Goal: Information Seeking & Learning: Compare options

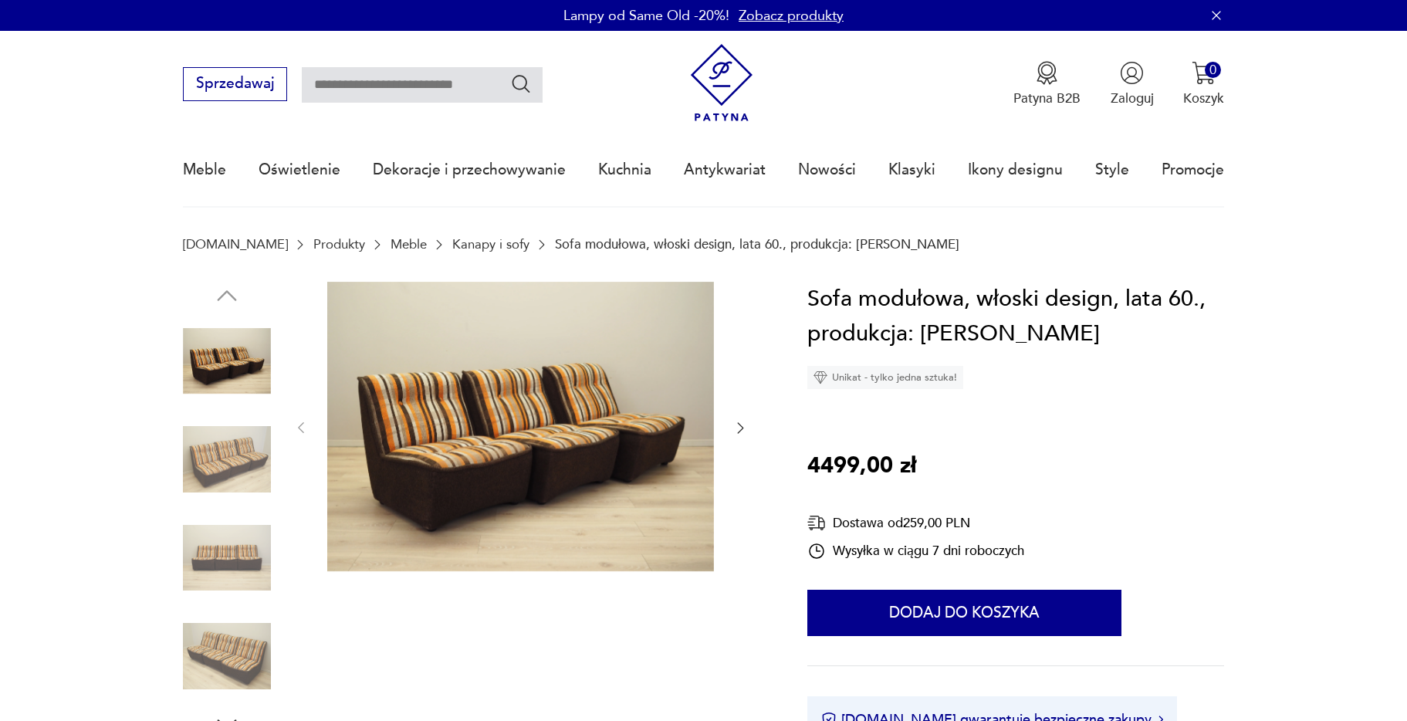
click at [745, 427] on icon "button" at bounding box center [740, 427] width 15 height 15
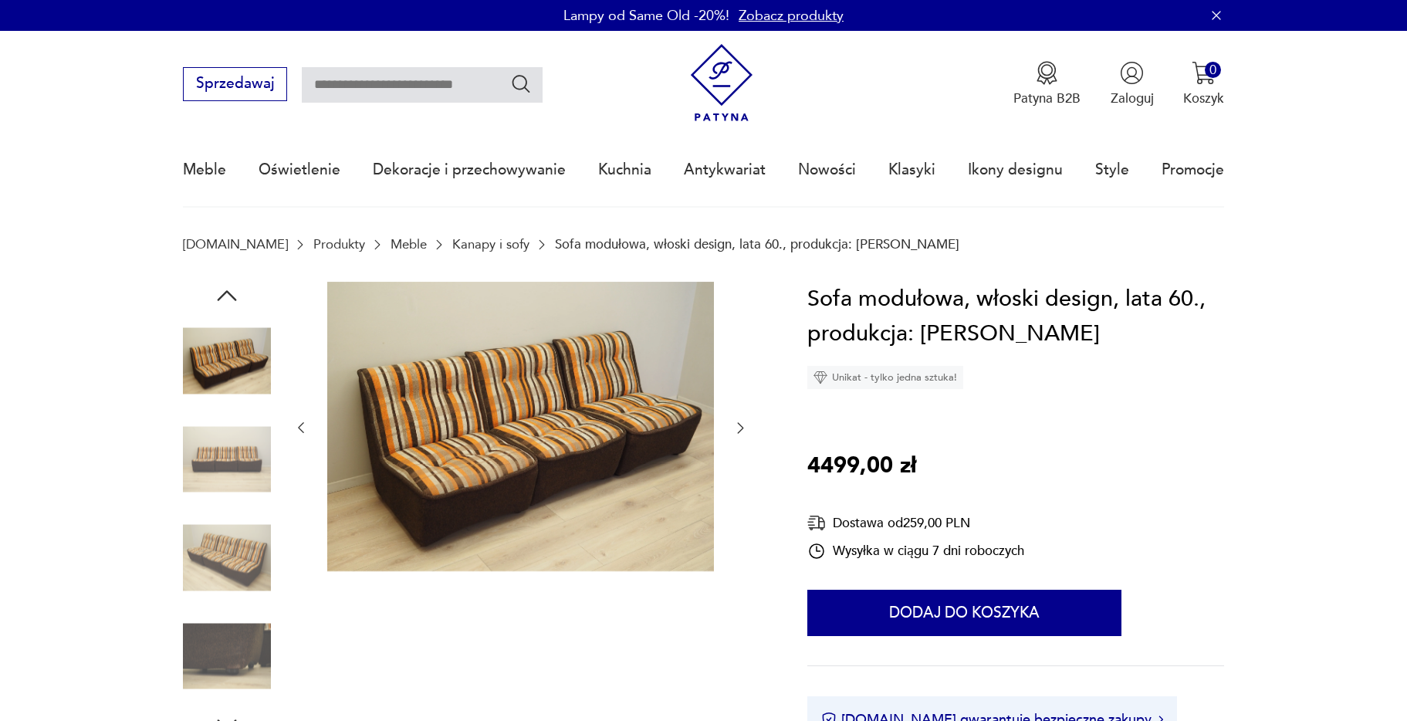
click at [745, 427] on icon "button" at bounding box center [740, 427] width 15 height 15
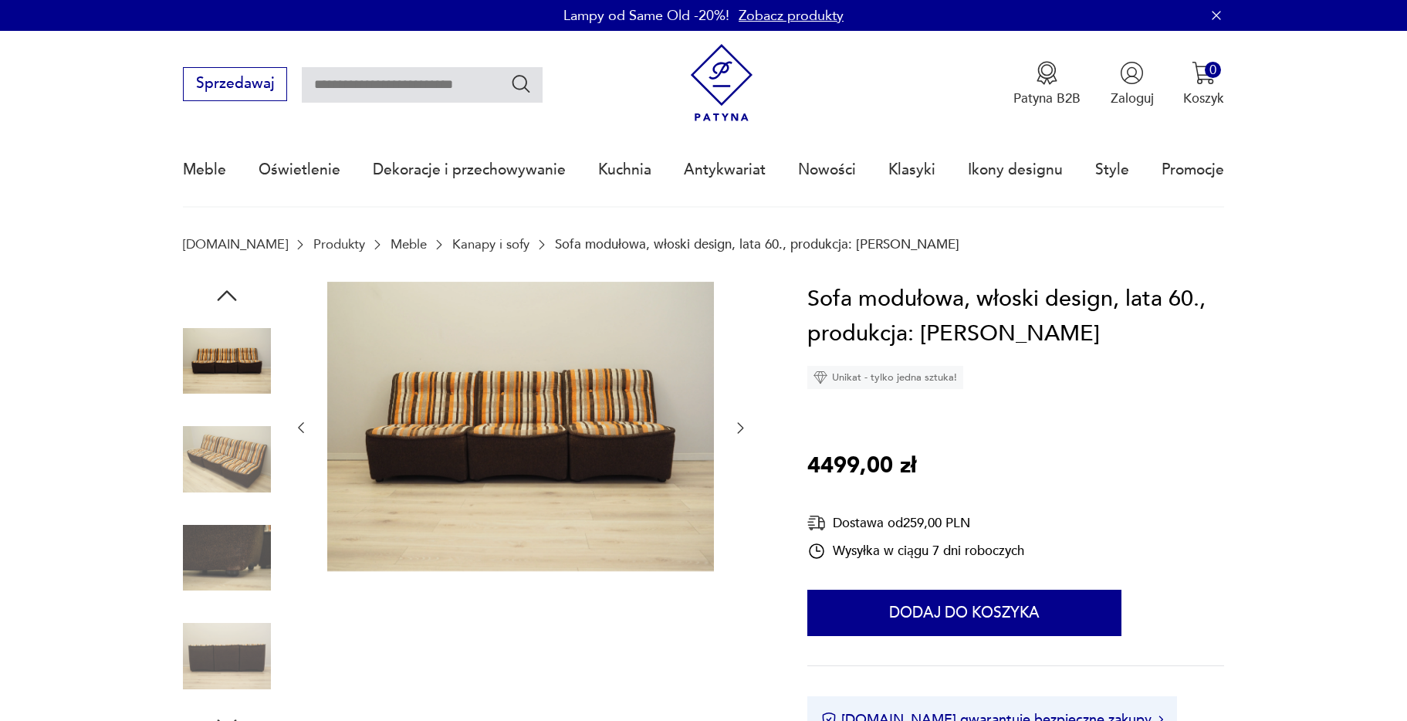
click at [745, 427] on icon "button" at bounding box center [740, 427] width 15 height 15
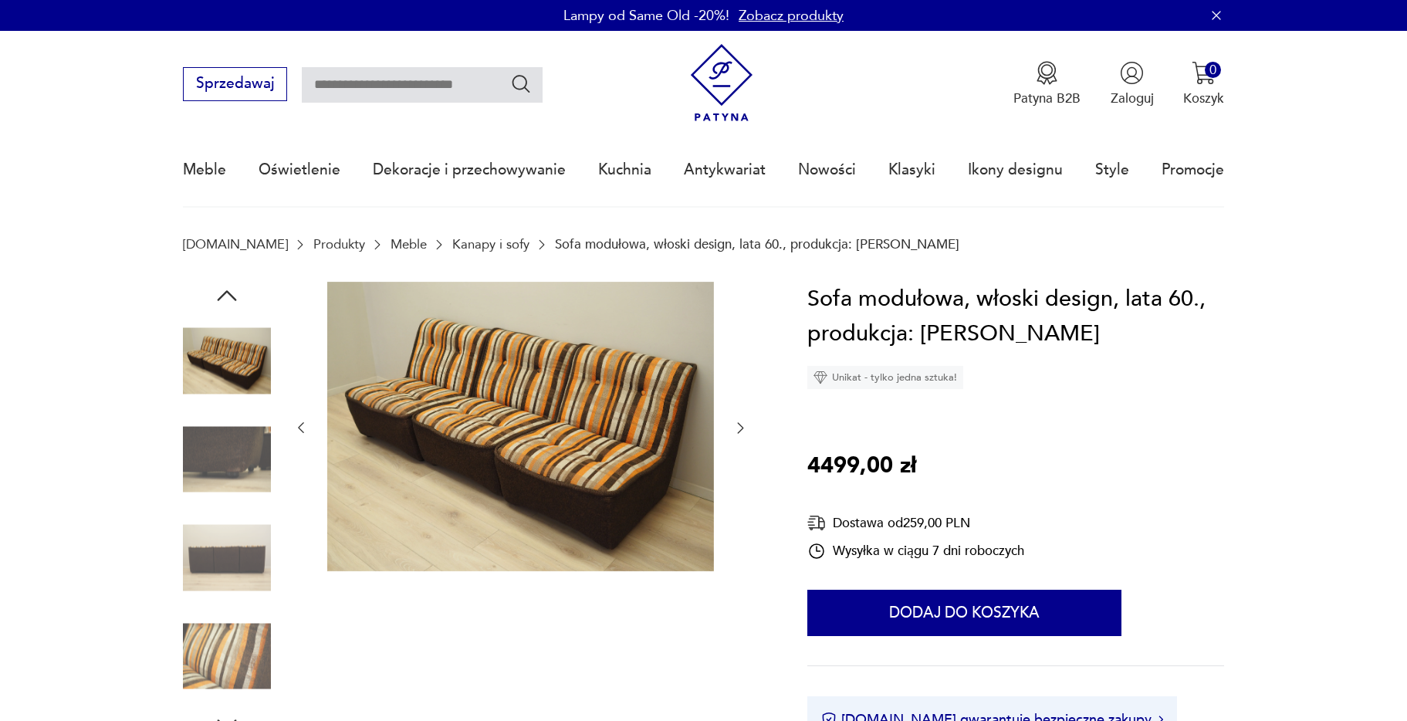
click at [745, 427] on icon "button" at bounding box center [740, 427] width 15 height 15
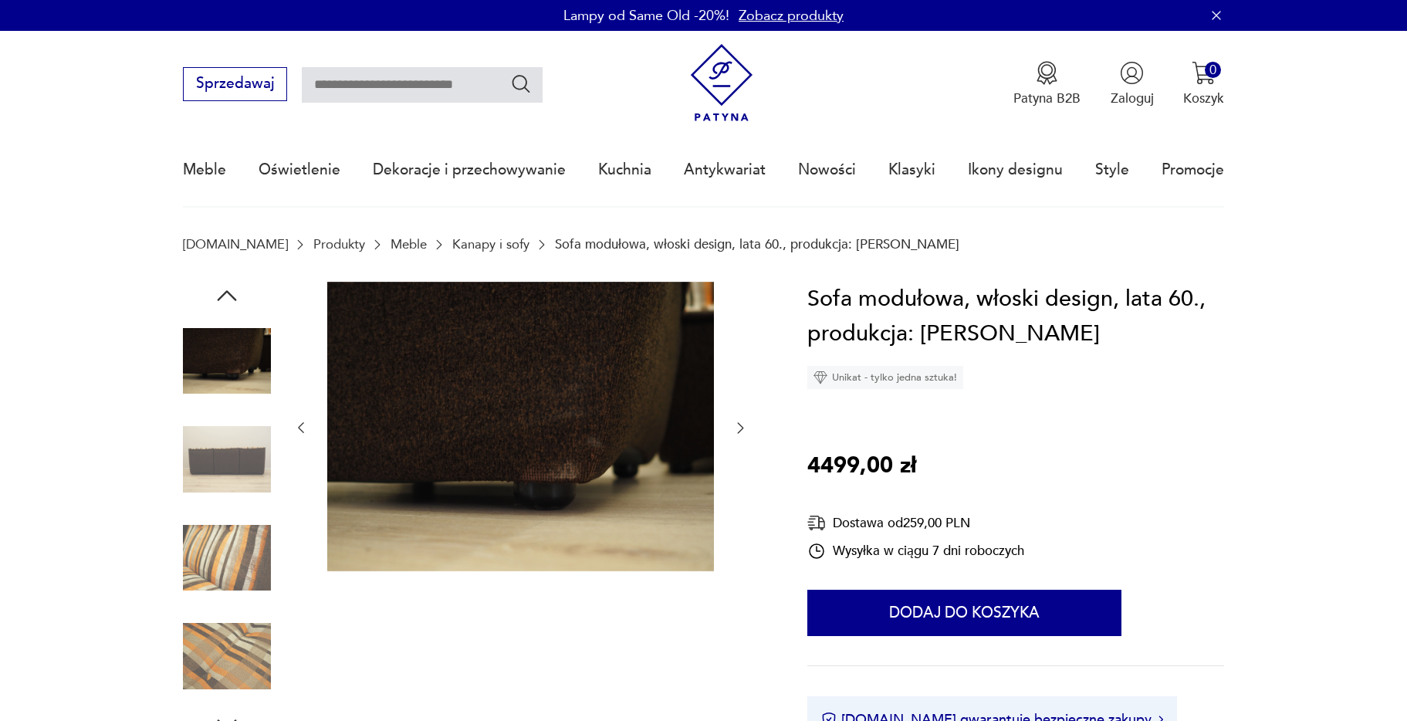
click at [745, 427] on icon "button" at bounding box center [740, 427] width 15 height 15
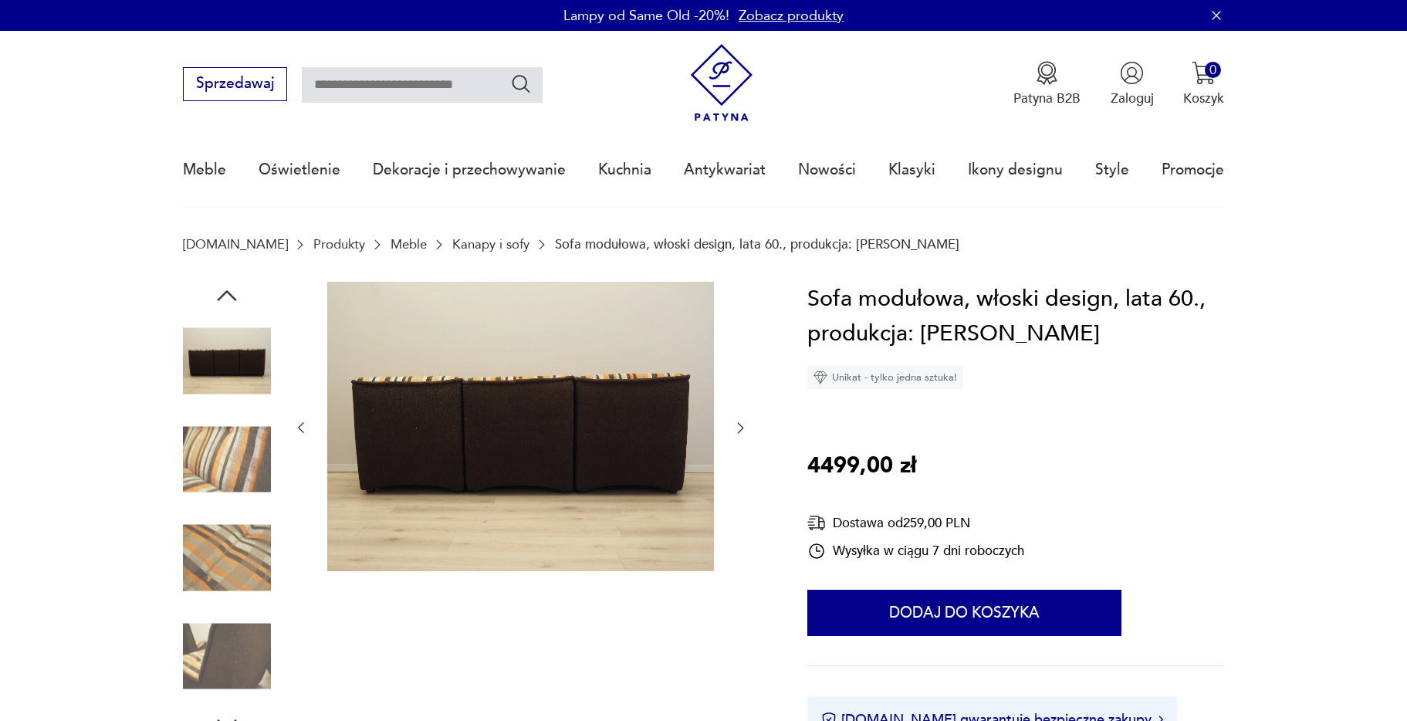
click at [745, 427] on icon "button" at bounding box center [740, 427] width 15 height 15
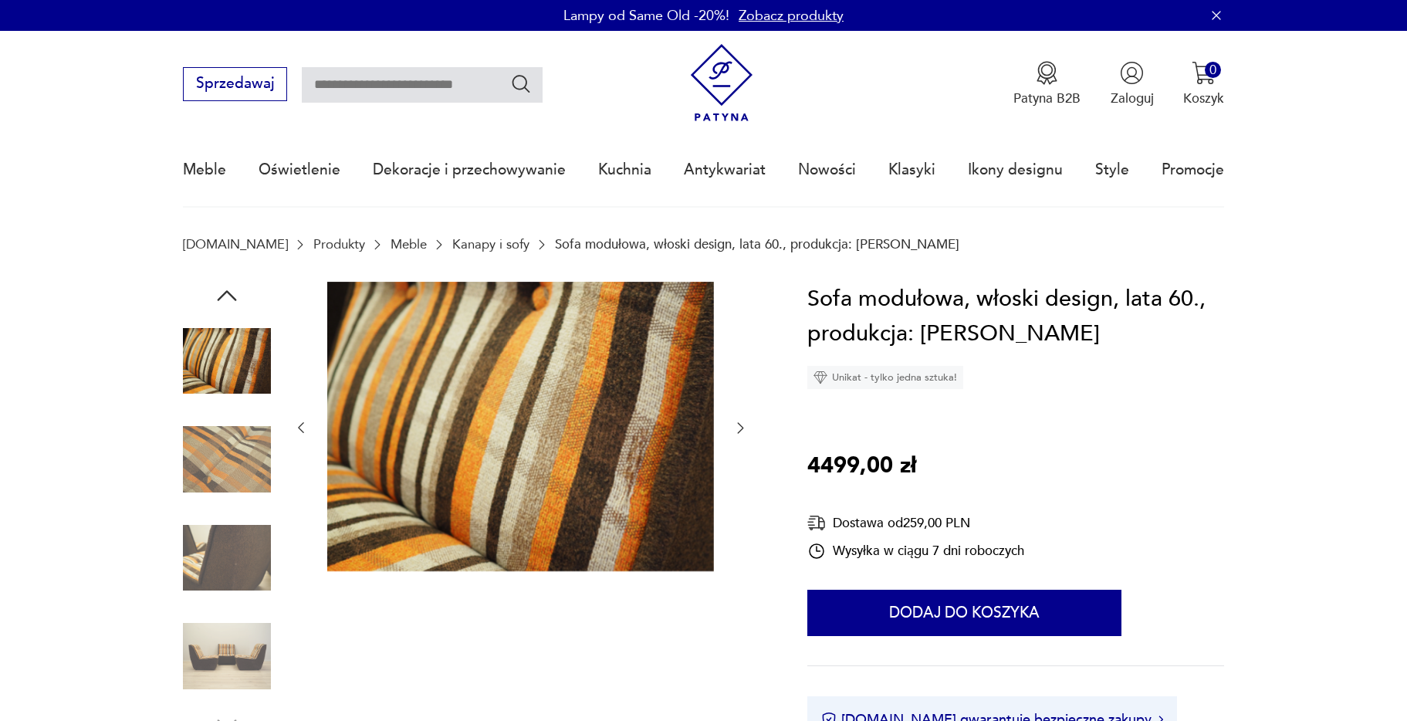
click at [745, 427] on icon "button" at bounding box center [740, 427] width 15 height 15
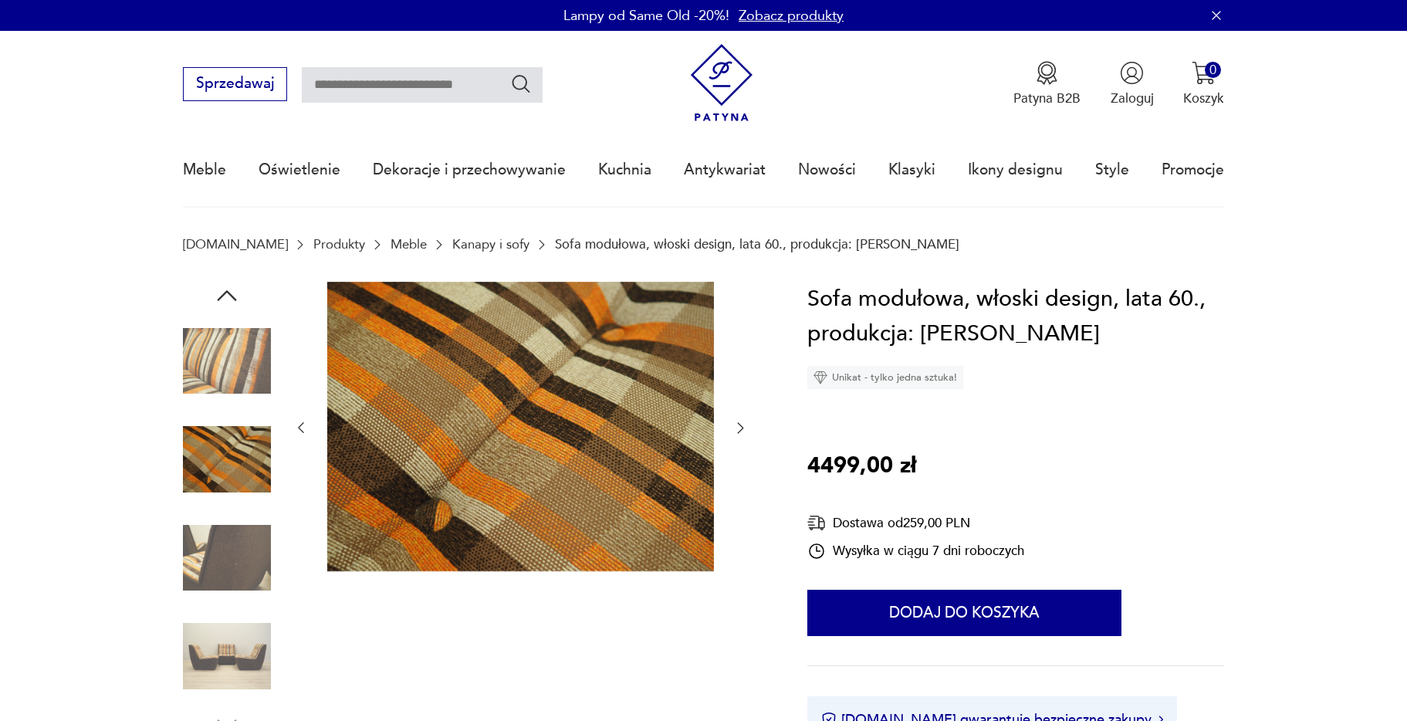
click at [745, 427] on icon "button" at bounding box center [740, 427] width 15 height 15
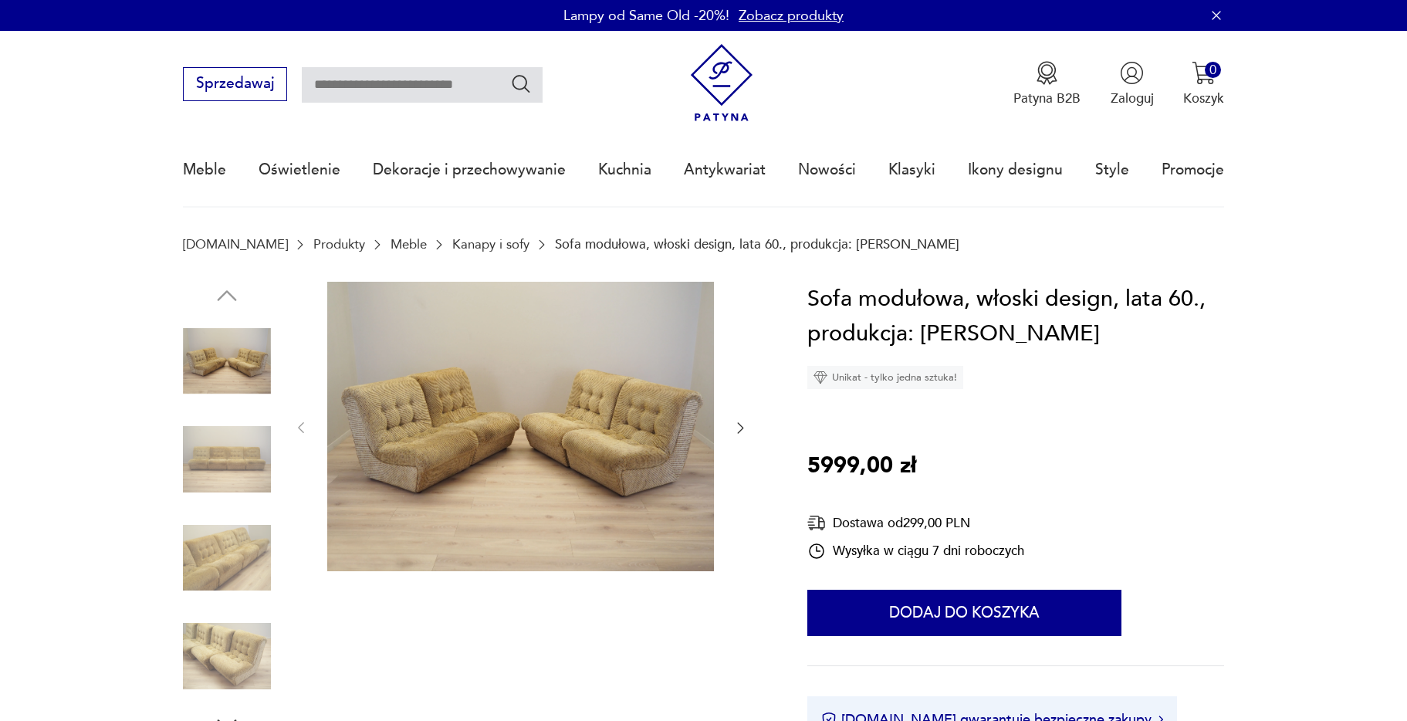
click at [738, 426] on icon "button" at bounding box center [740, 427] width 15 height 15
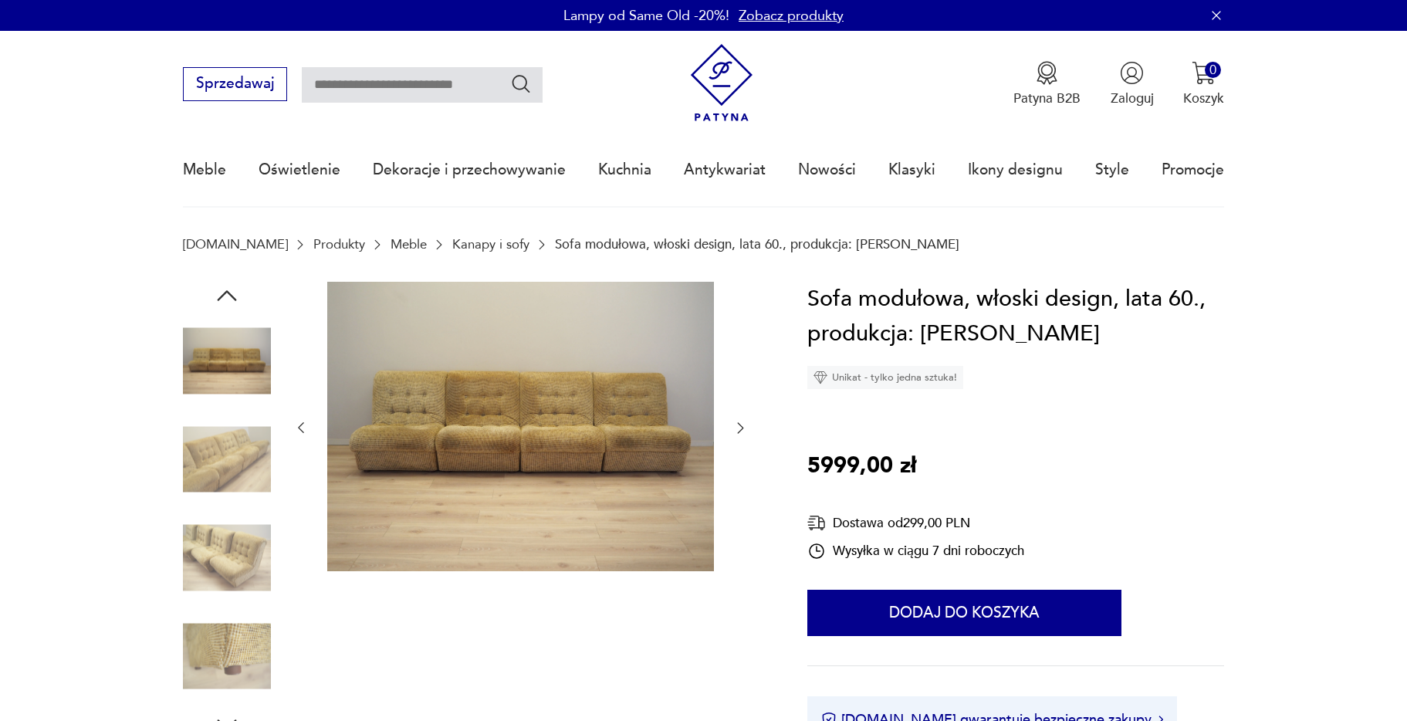
click at [738, 426] on icon "button" at bounding box center [740, 427] width 15 height 15
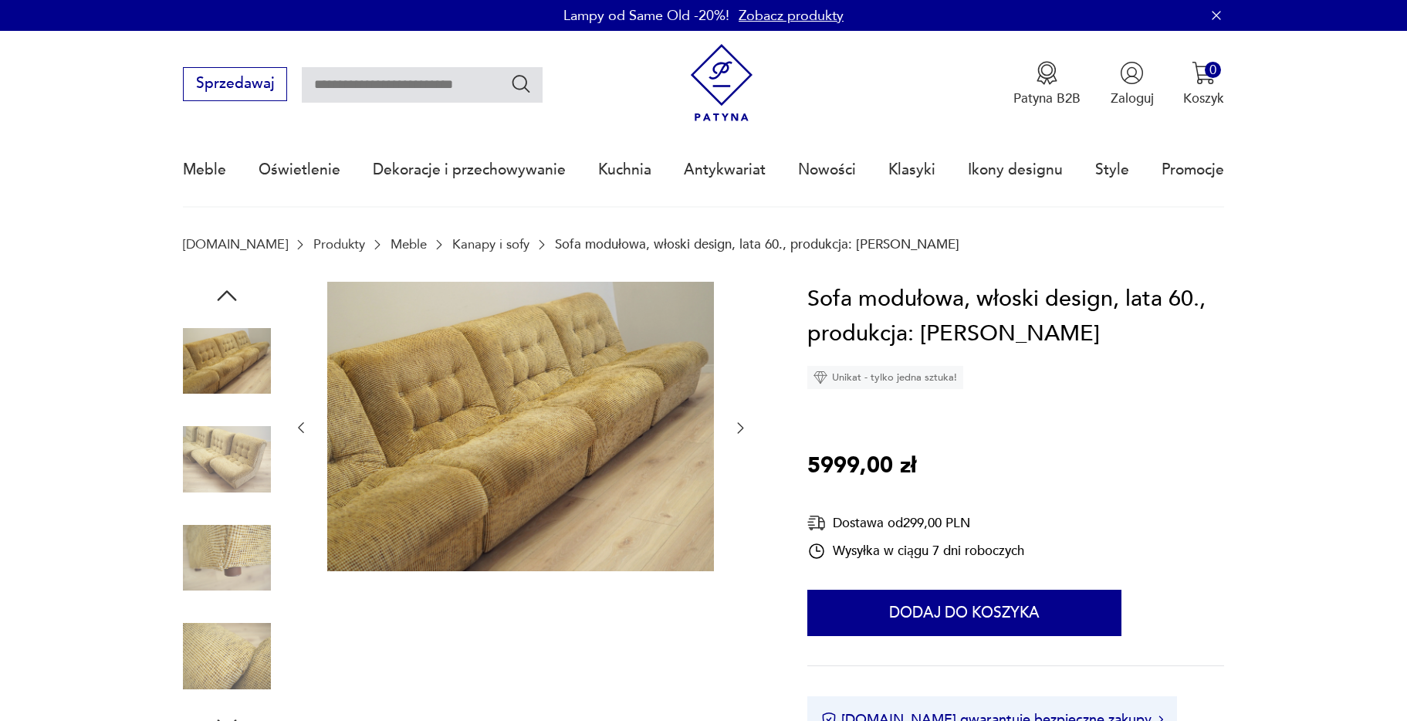
click at [738, 426] on icon "button" at bounding box center [740, 427] width 15 height 15
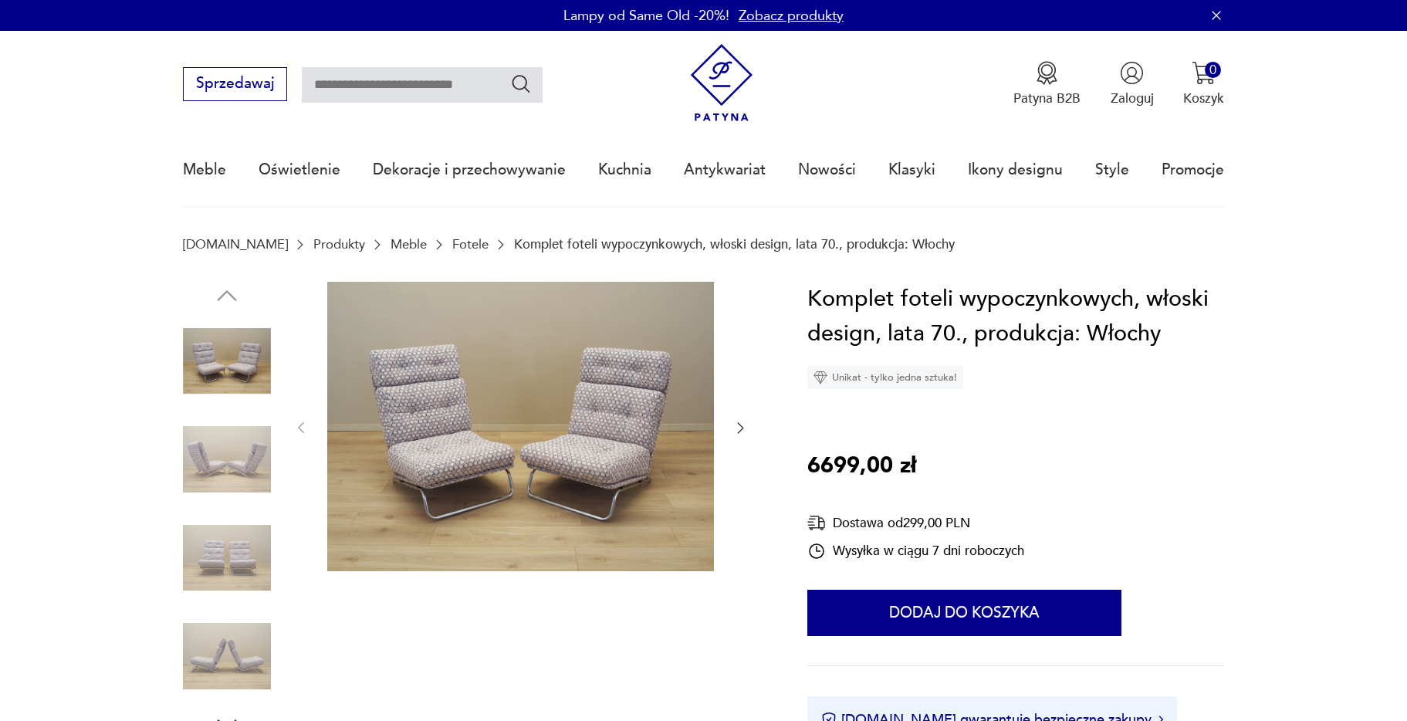
click at [741, 436] on button "button" at bounding box center [740, 428] width 15 height 19
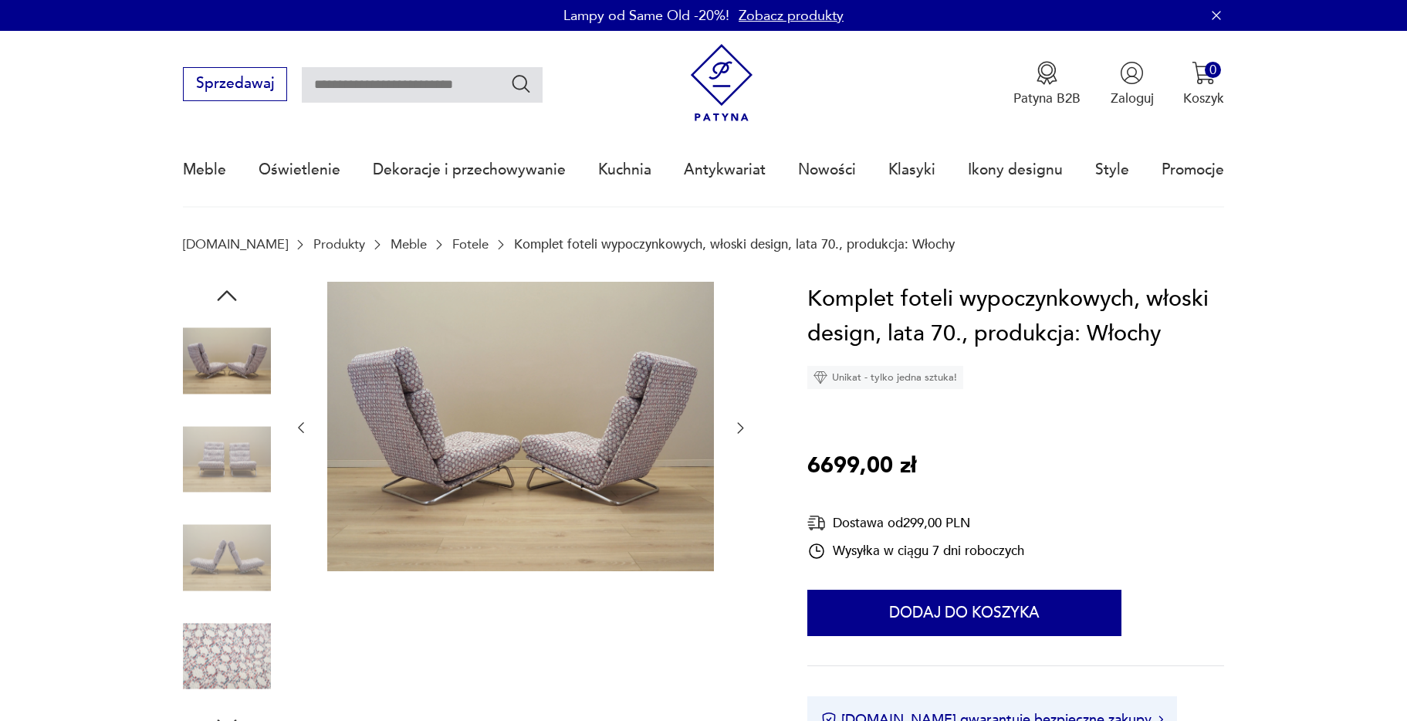
click at [741, 436] on button "button" at bounding box center [740, 428] width 15 height 19
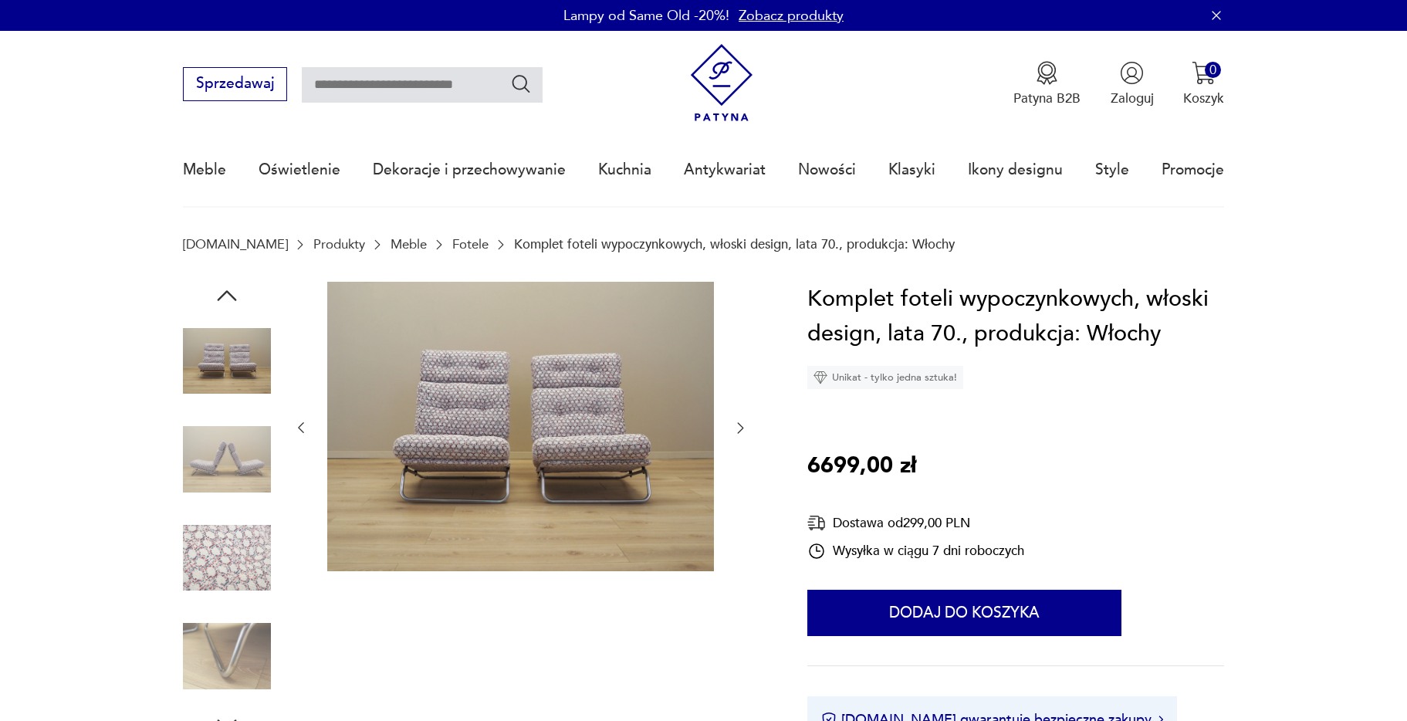
click at [742, 427] on icon "button" at bounding box center [741, 428] width 6 height 11
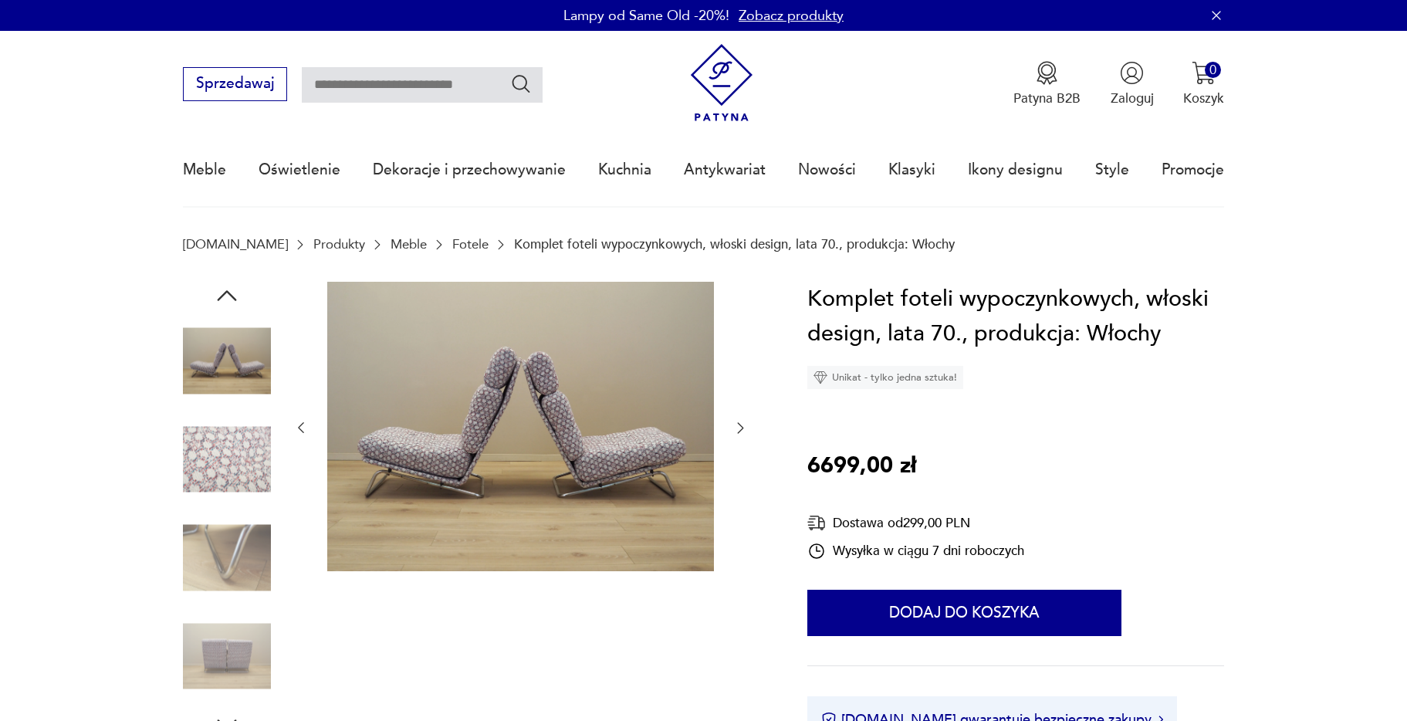
click at [742, 427] on icon "button" at bounding box center [741, 428] width 6 height 11
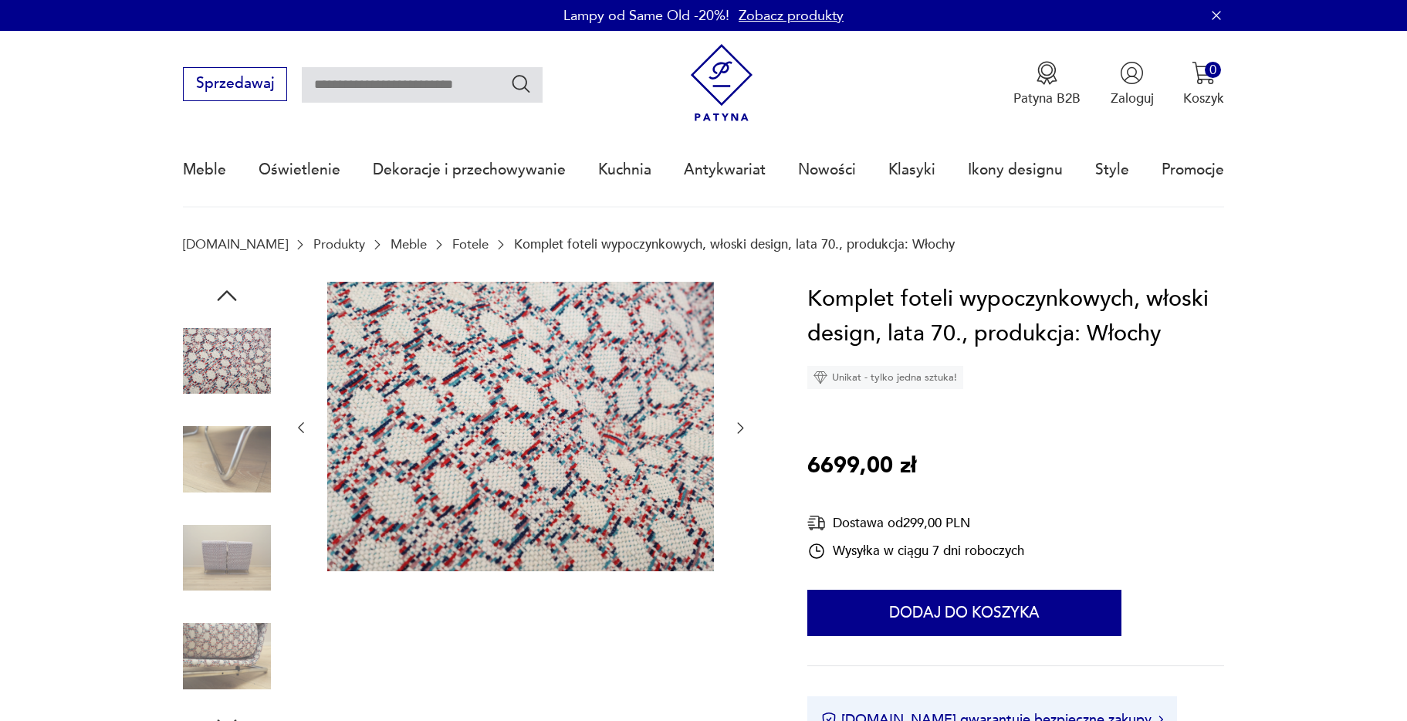
click at [742, 427] on icon "button" at bounding box center [741, 428] width 6 height 11
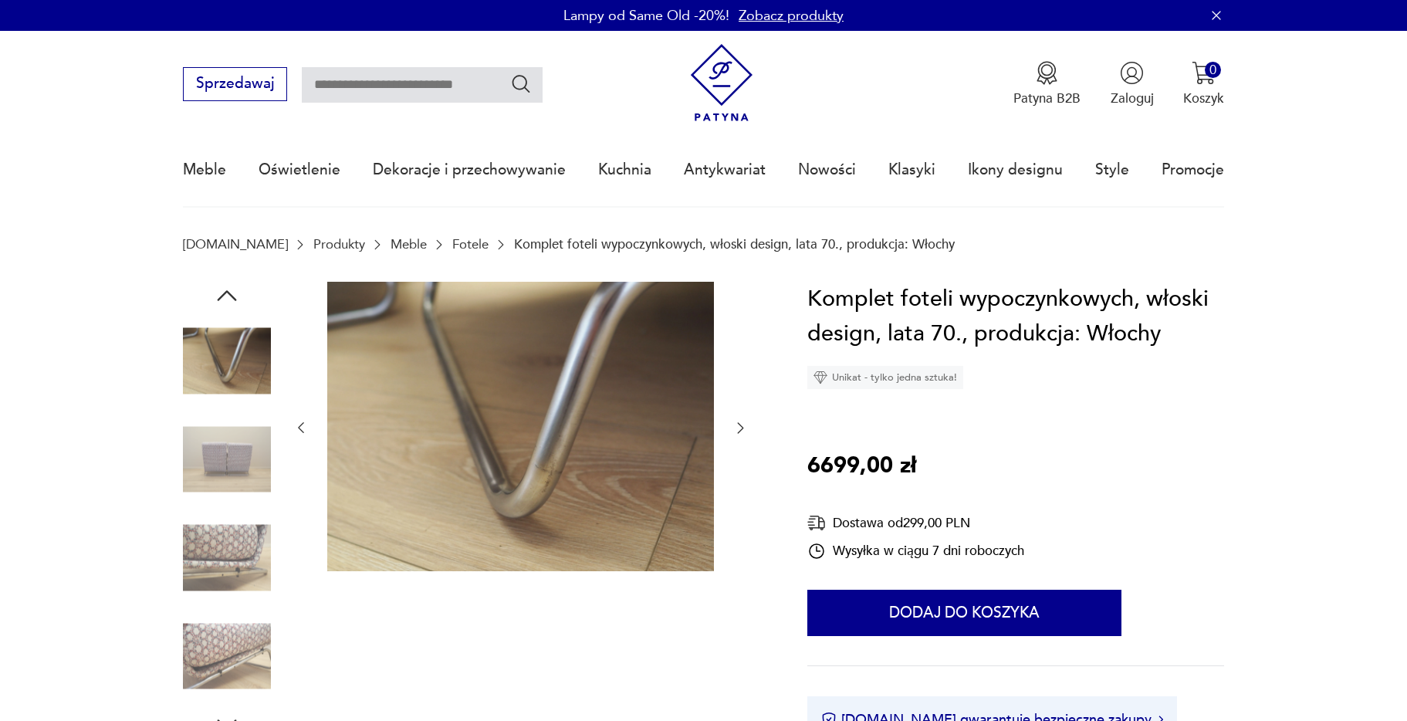
click at [742, 427] on icon "button" at bounding box center [741, 428] width 6 height 11
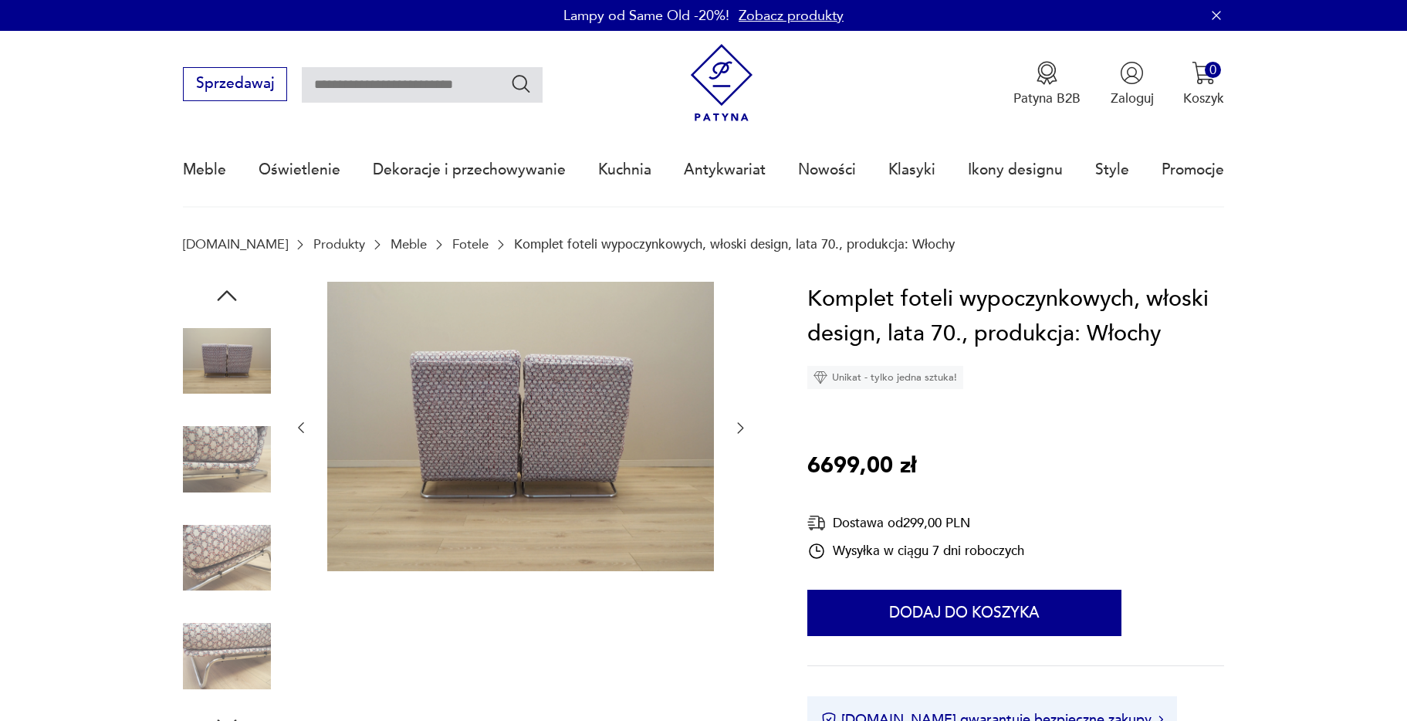
click at [742, 427] on icon "button" at bounding box center [741, 428] width 6 height 11
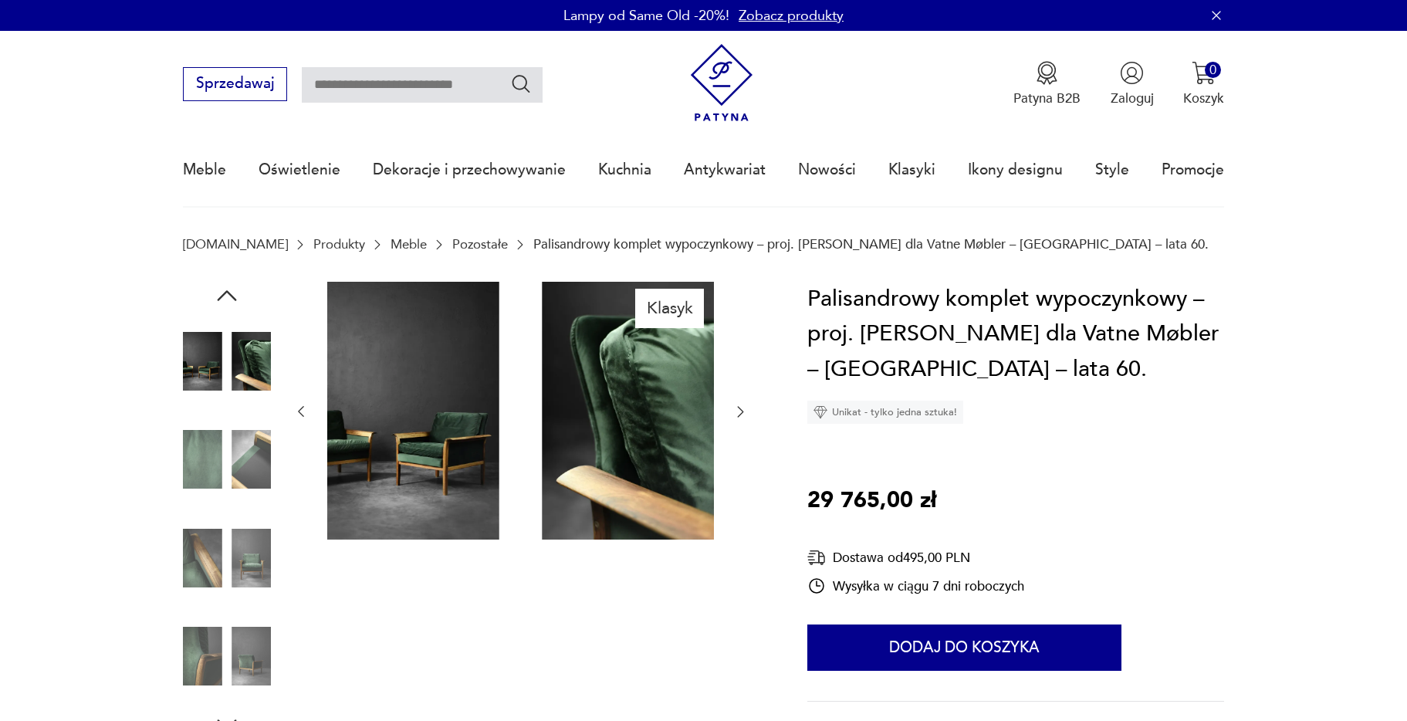
click at [747, 410] on icon "button" at bounding box center [740, 411] width 15 height 15
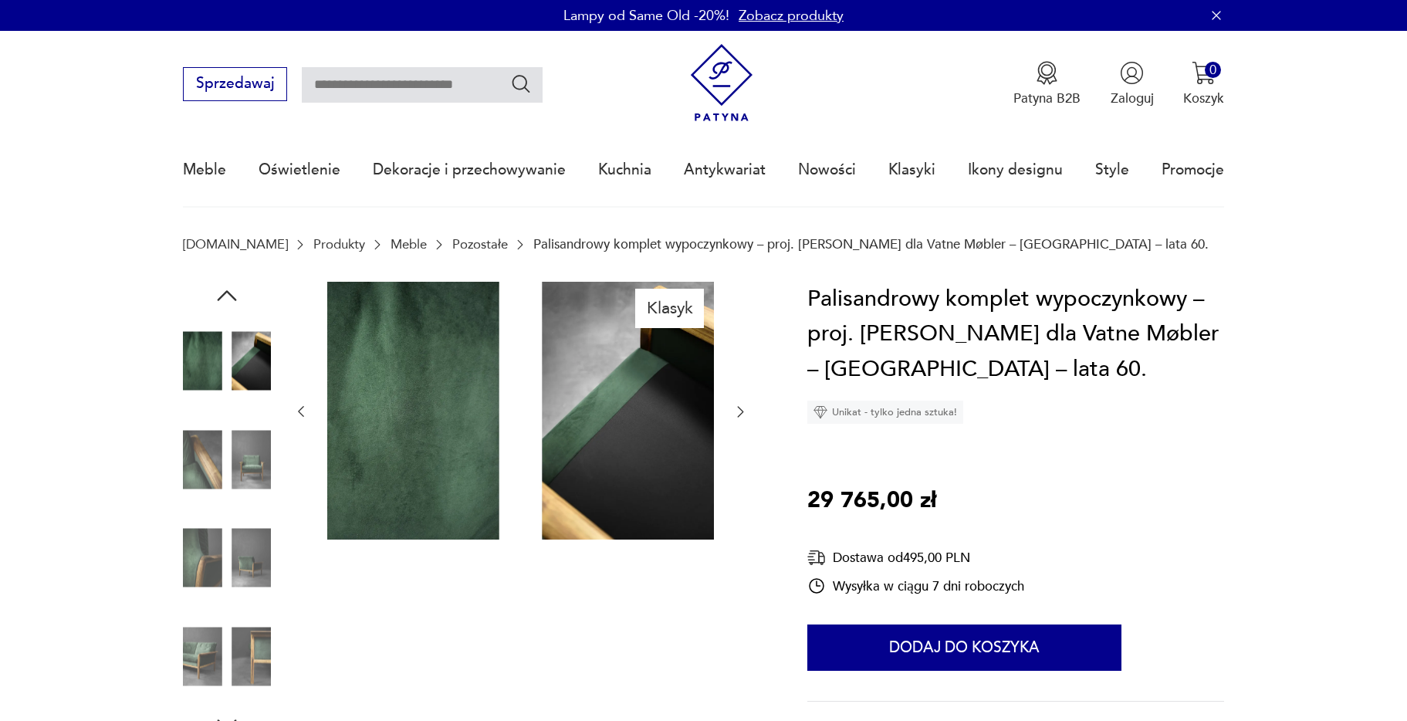
click at [743, 412] on icon "button" at bounding box center [741, 412] width 6 height 11
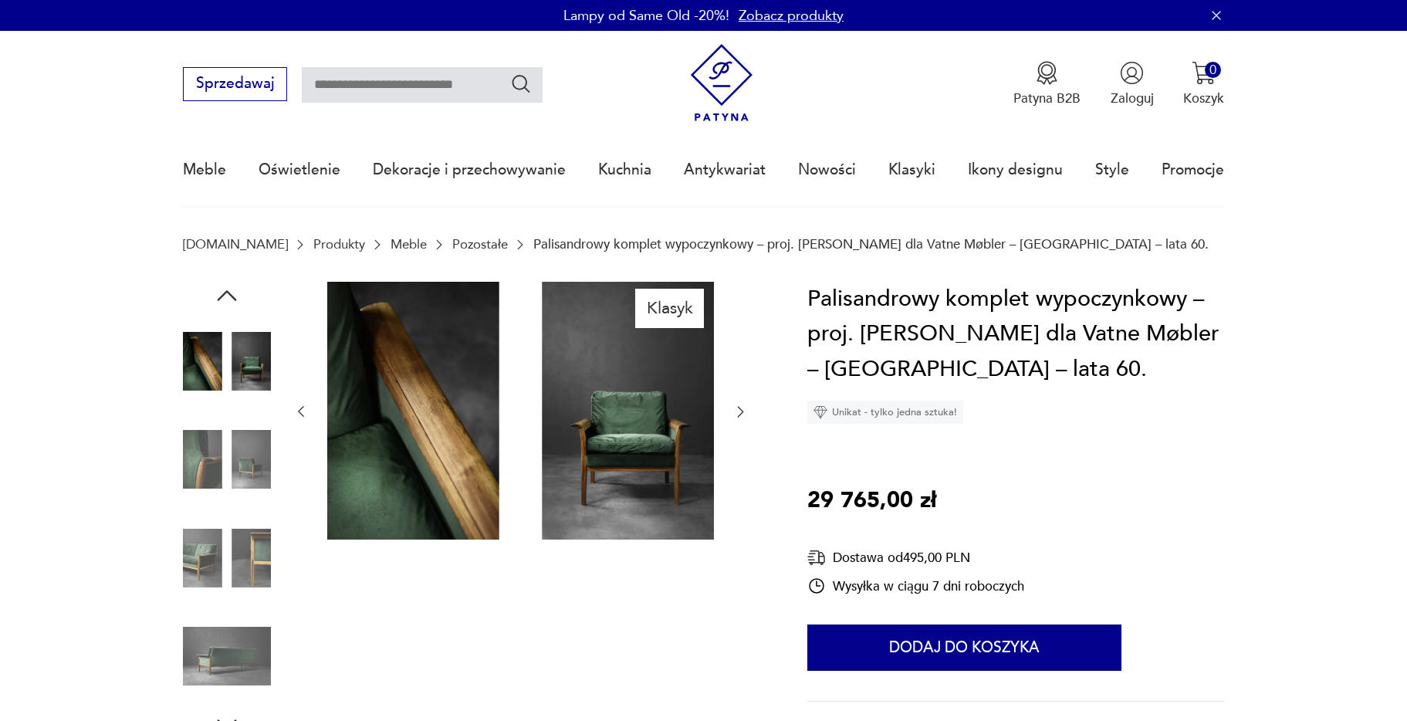
click at [736, 416] on icon "button" at bounding box center [740, 411] width 15 height 15
